Goal: Check status: Check status

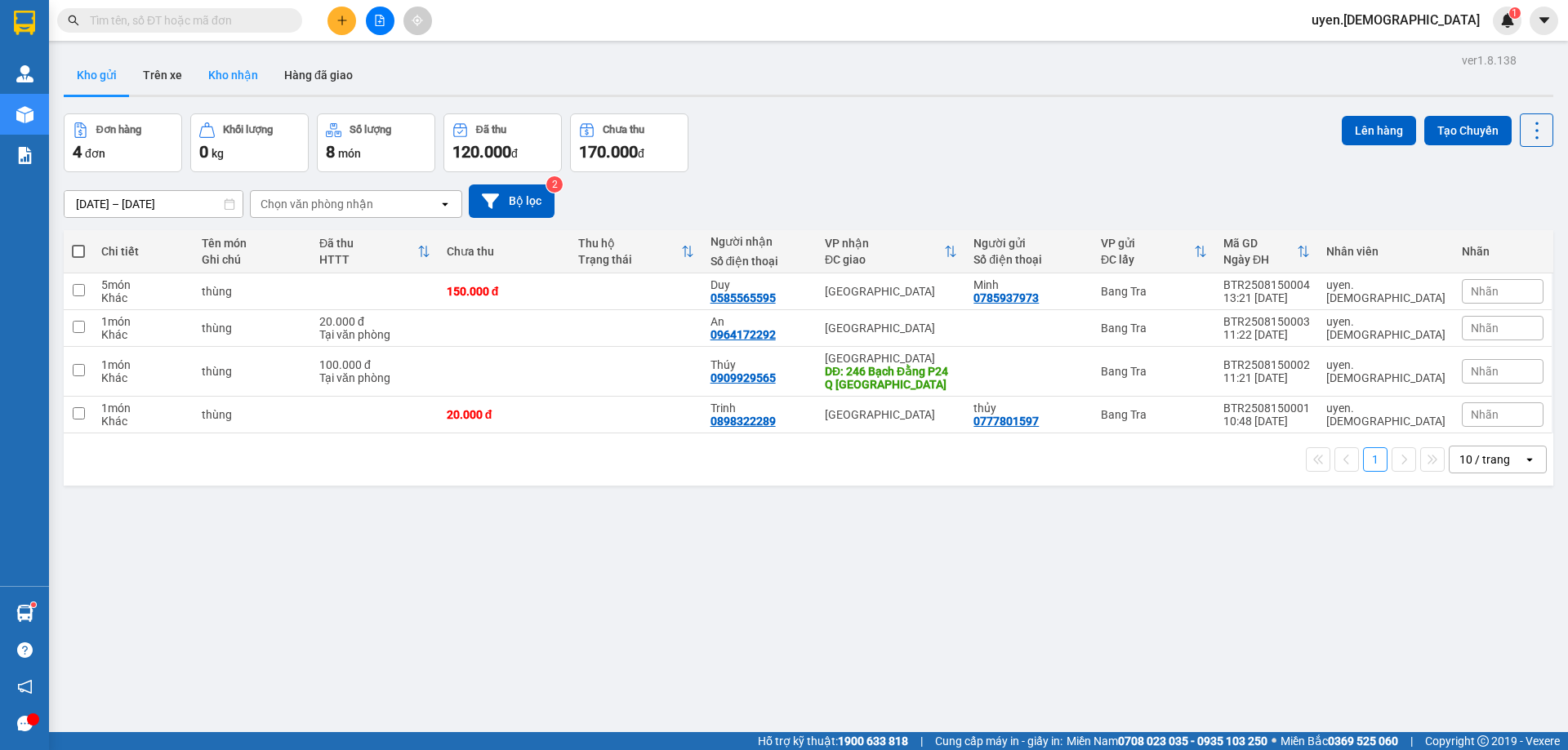
click at [238, 80] on button "Kho nhận" at bounding box center [233, 74] width 76 height 39
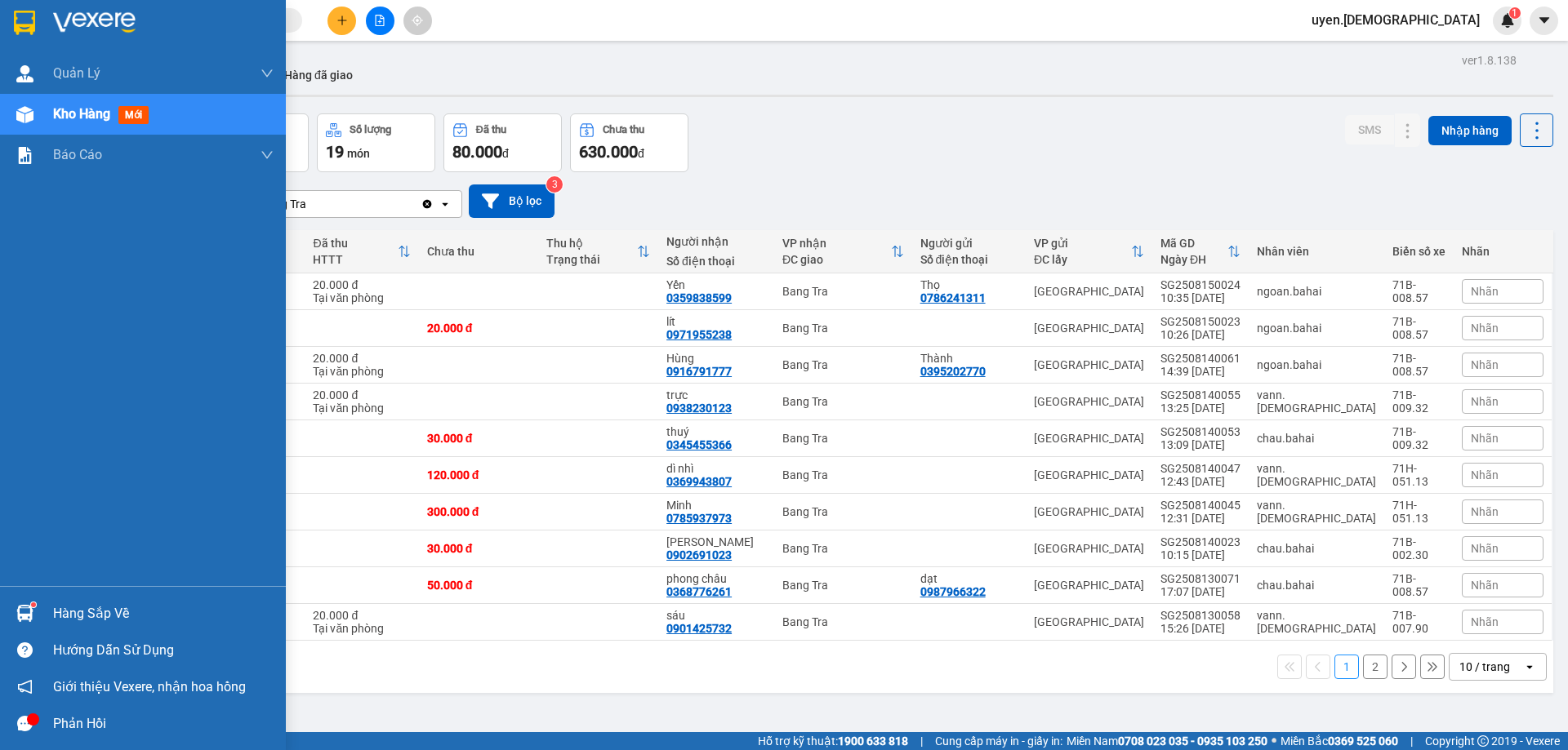
click at [85, 624] on div "Hàng sắp về" at bounding box center [163, 614] width 220 height 25
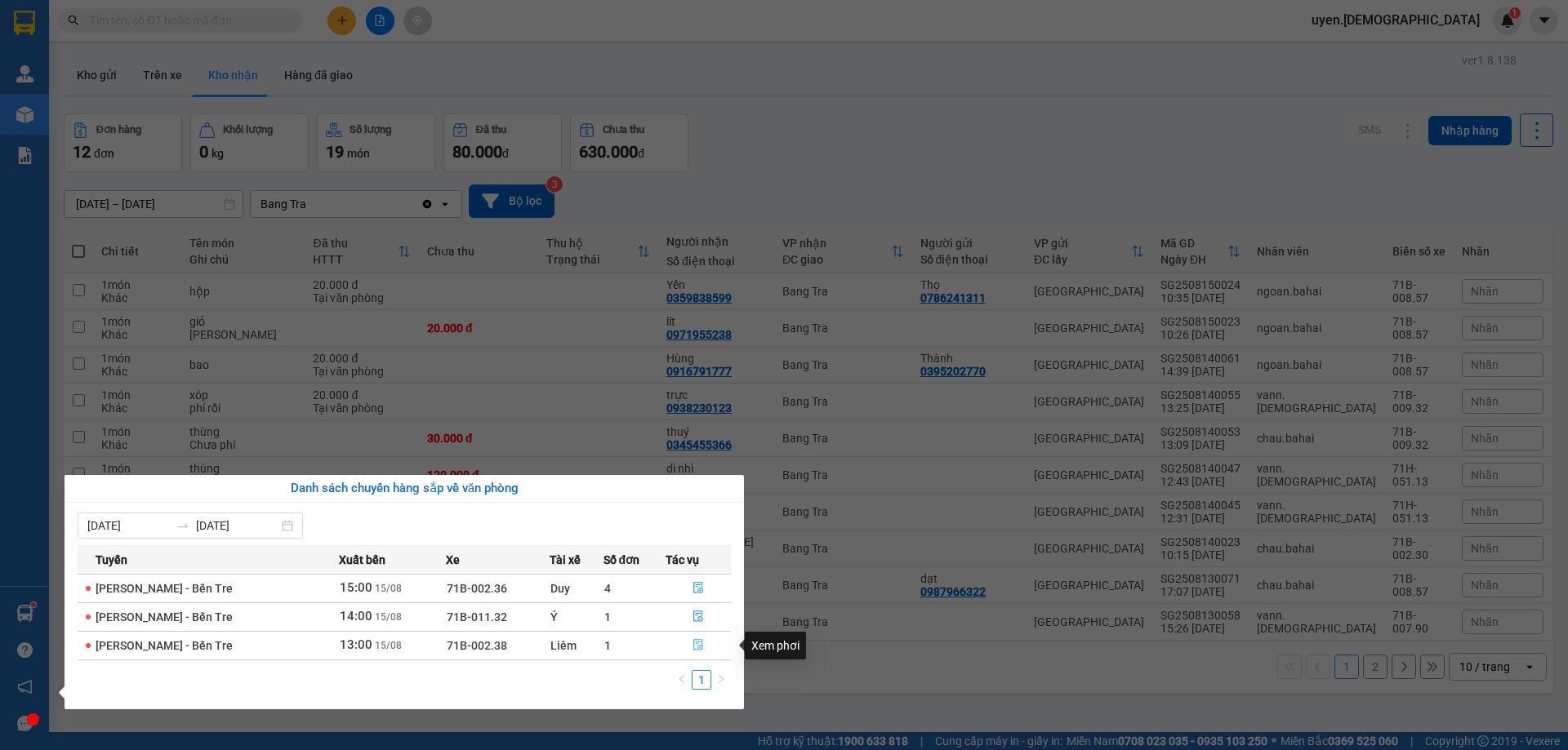
click at [703, 645] on button "button" at bounding box center [697, 646] width 64 height 26
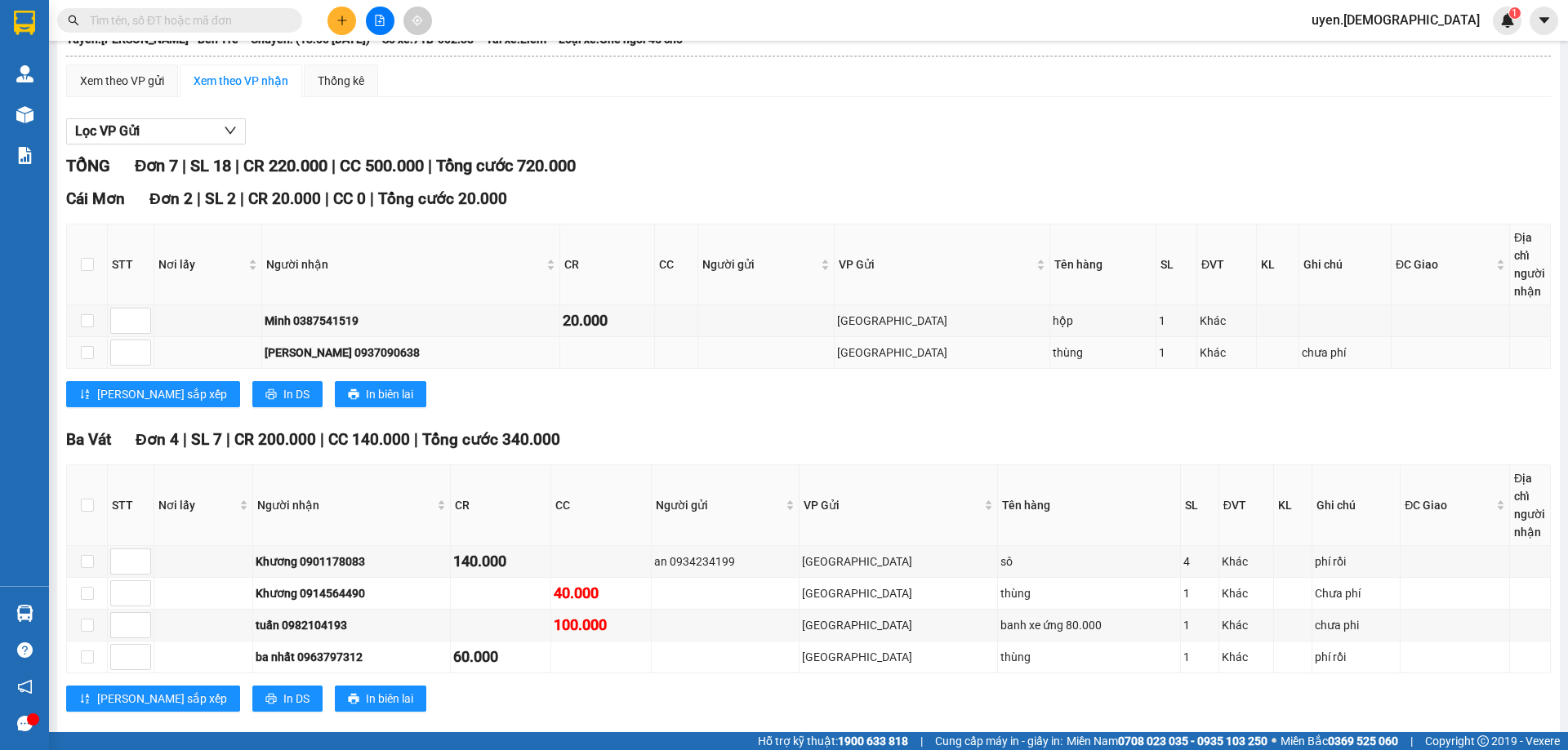
scroll to position [338, 0]
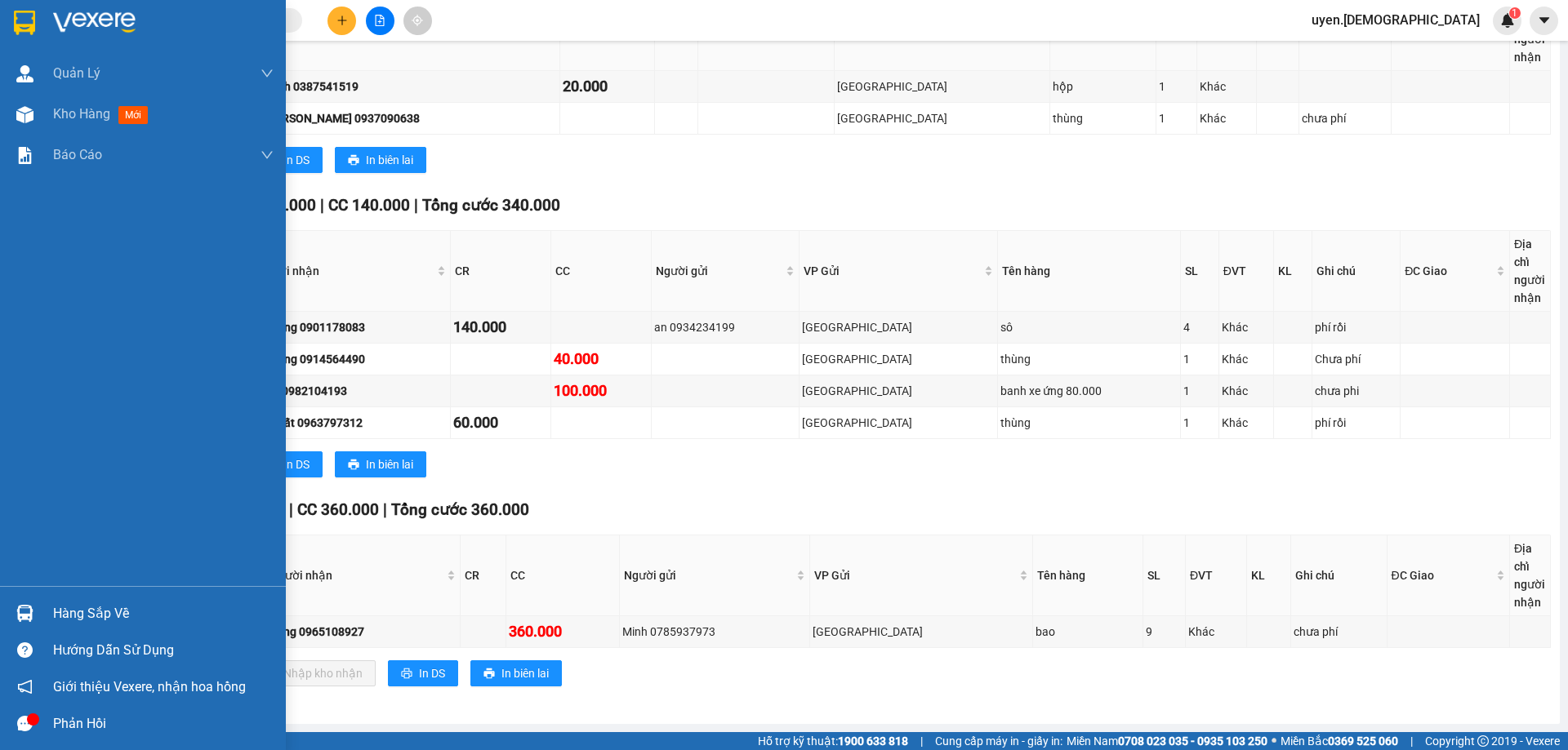
click at [52, 606] on div "Hàng sắp về" at bounding box center [143, 613] width 286 height 37
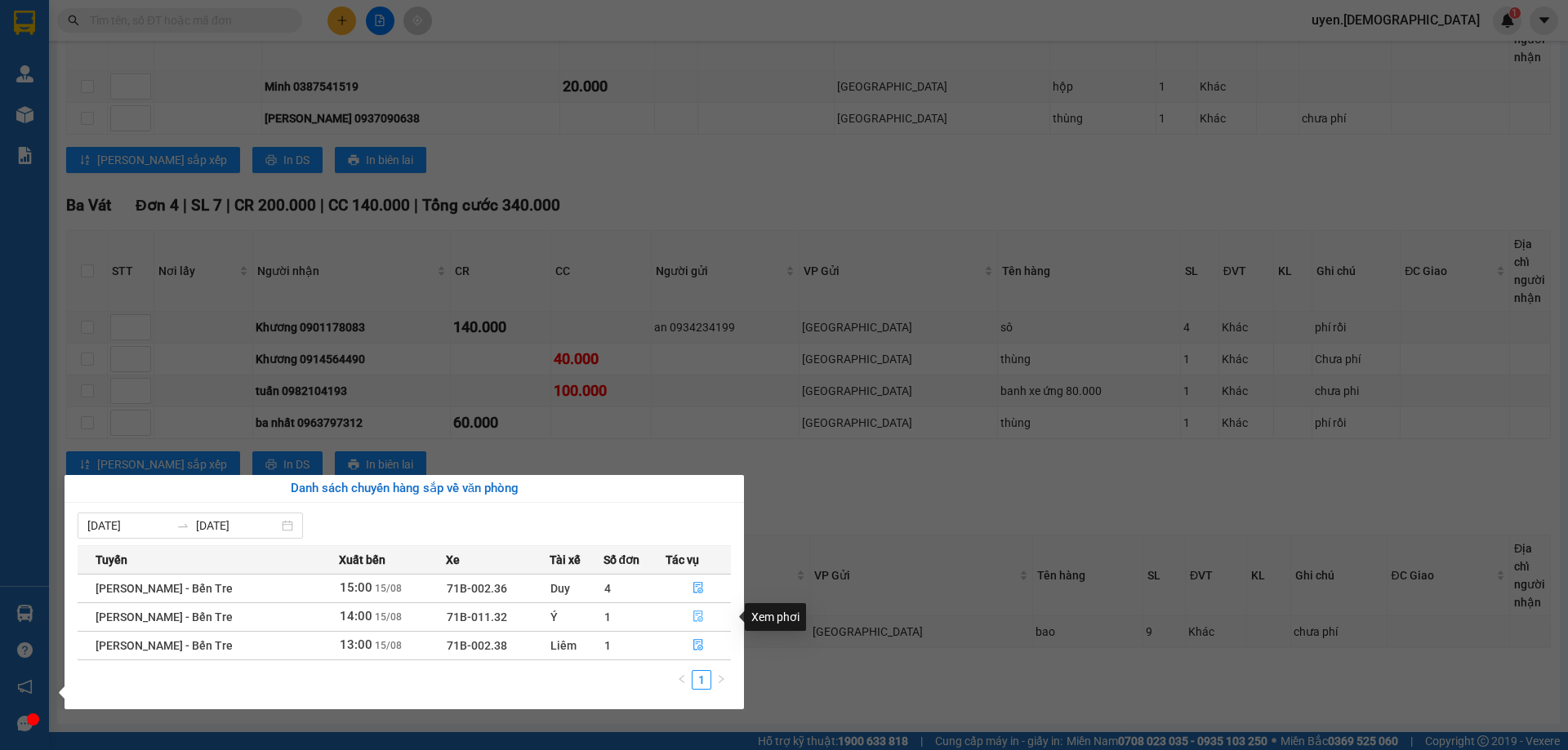
click at [704, 619] on button "button" at bounding box center [697, 617] width 64 height 26
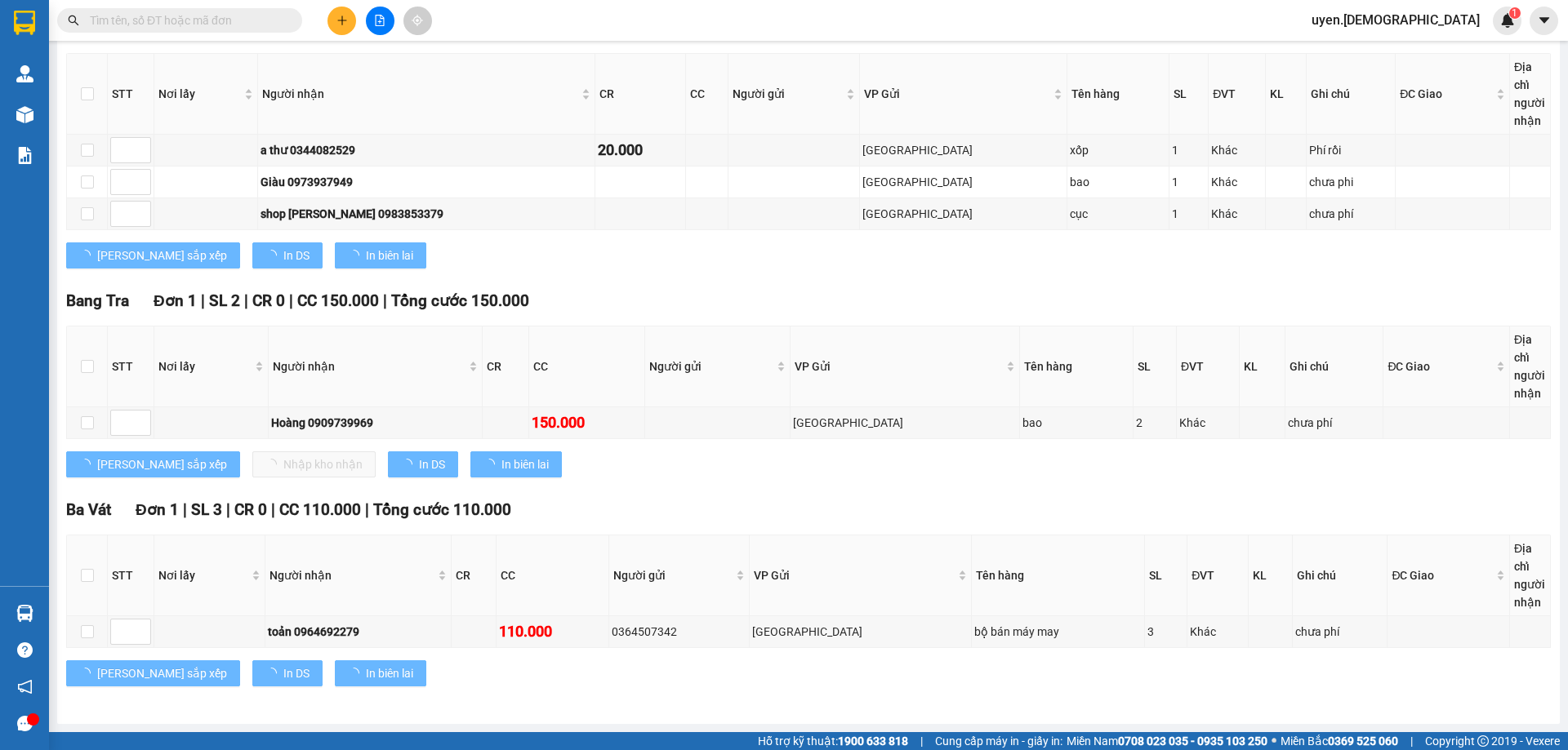
scroll to position [274, 0]
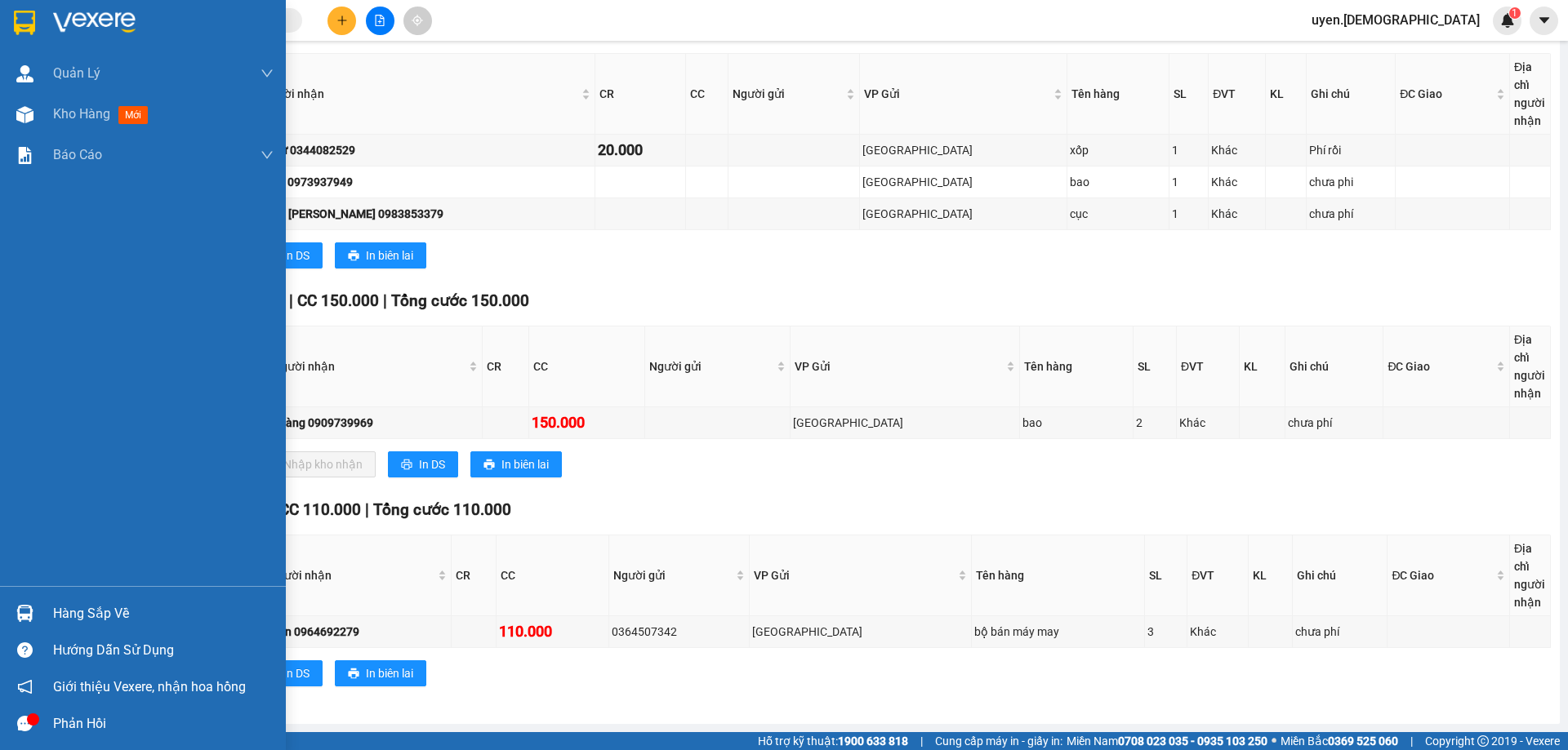
click at [36, 604] on div at bounding box center [25, 613] width 29 height 29
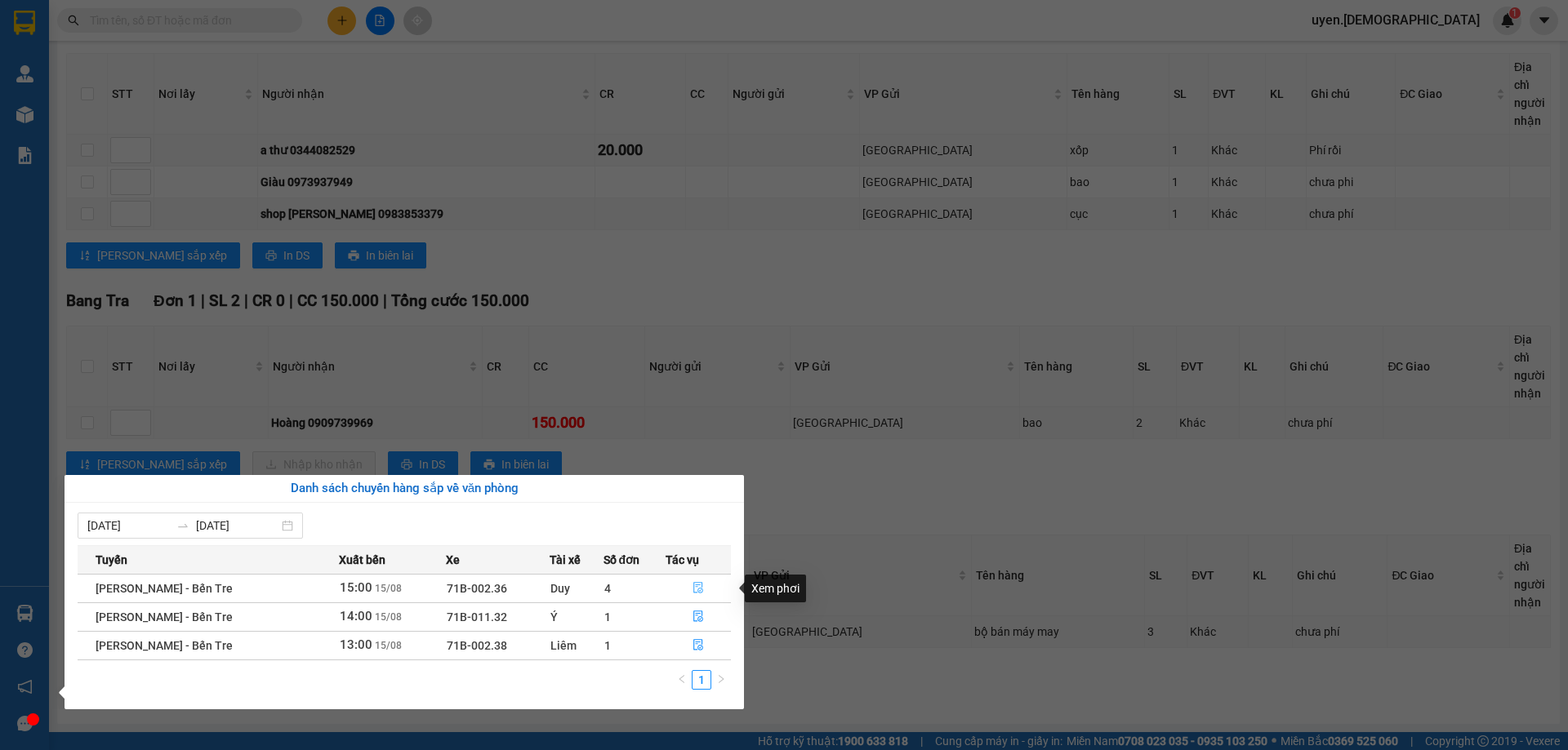
click at [687, 589] on button "button" at bounding box center [697, 588] width 64 height 26
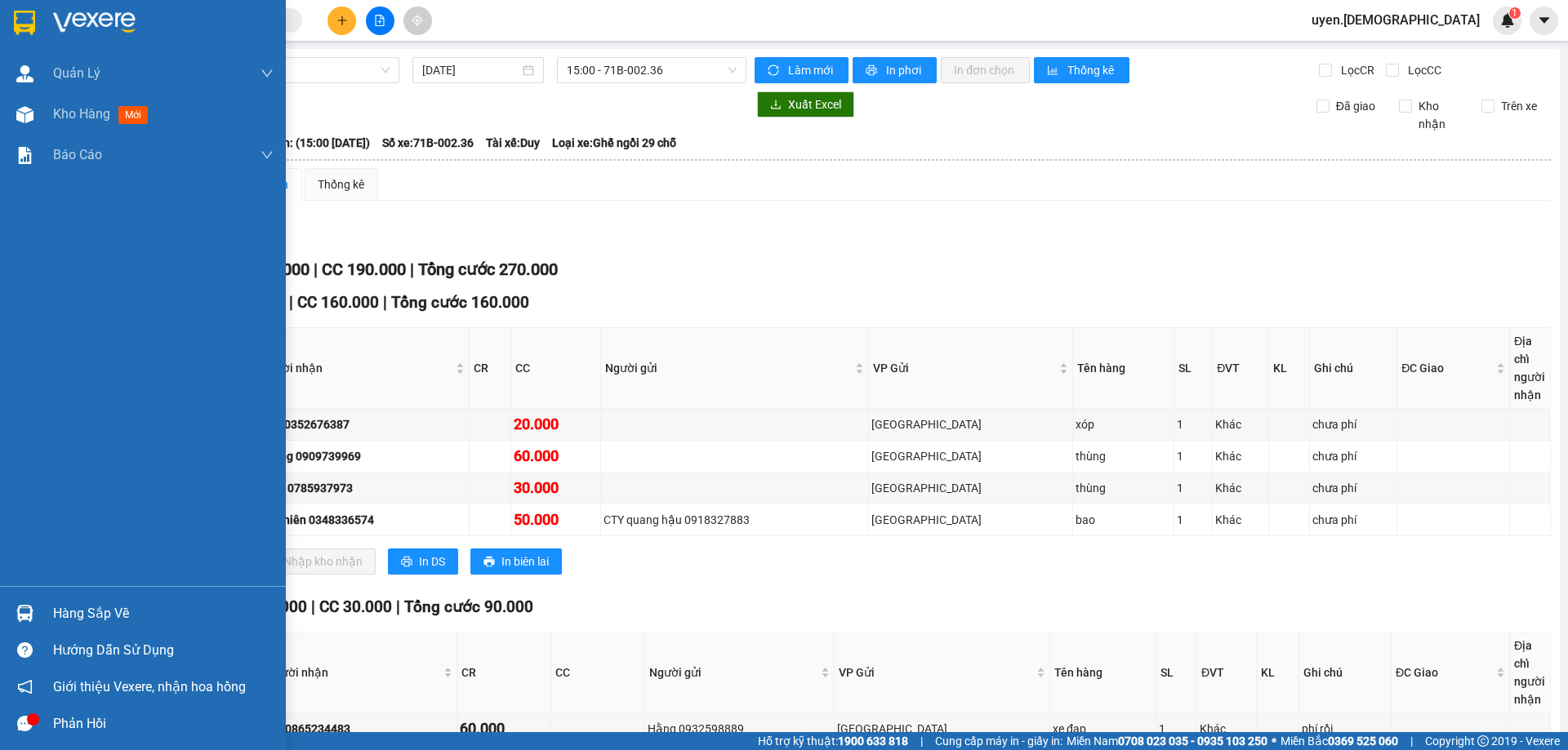
click at [45, 606] on div "Hàng sắp về" at bounding box center [143, 613] width 286 height 37
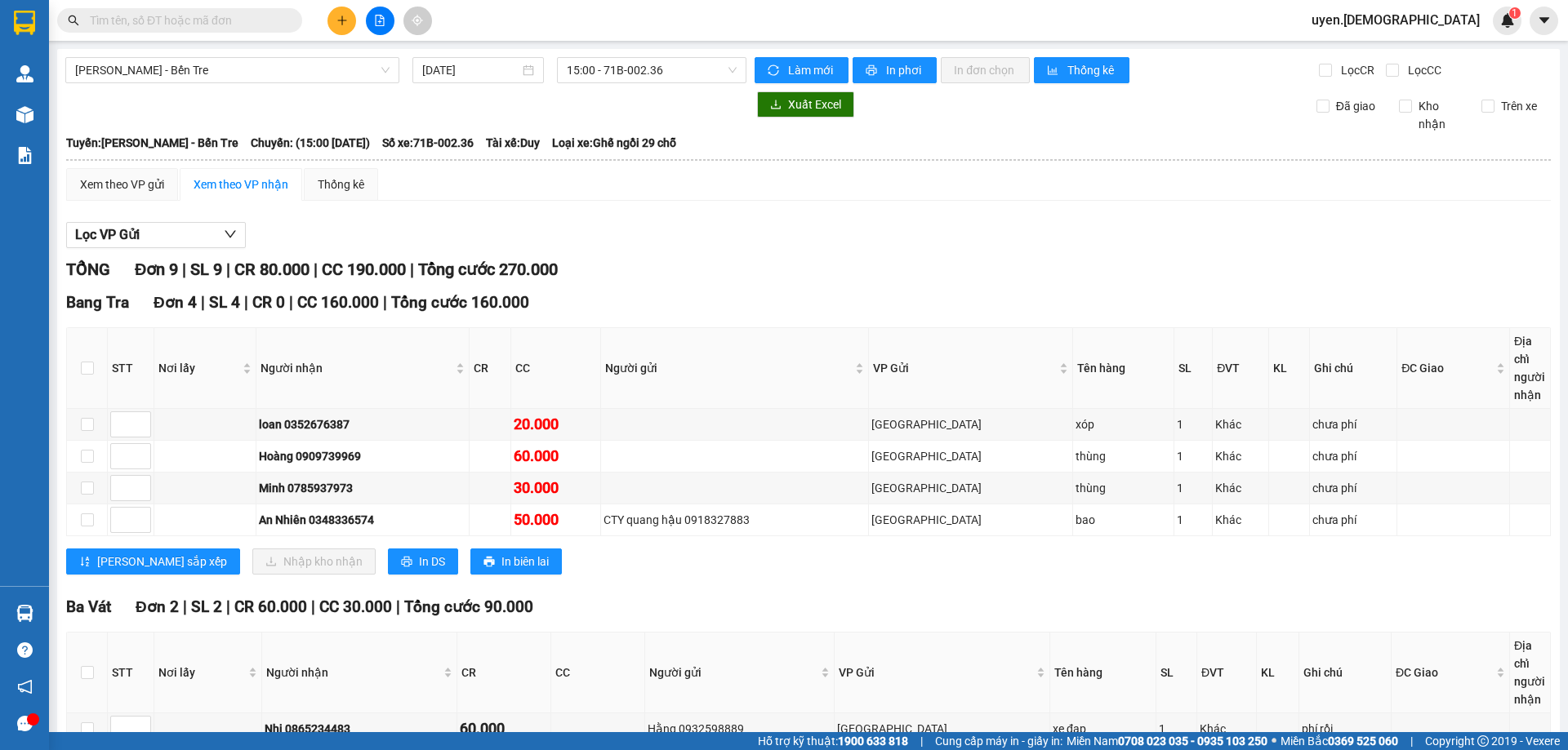
click at [375, 196] on section "Kết quả tìm kiếm ( 0 ) Bộ lọc Thuộc VP này No Data uyen.bahai 1 Quản Lý Quản lý…" at bounding box center [784, 375] width 1568 height 750
